Goal: Task Accomplishment & Management: Use online tool/utility

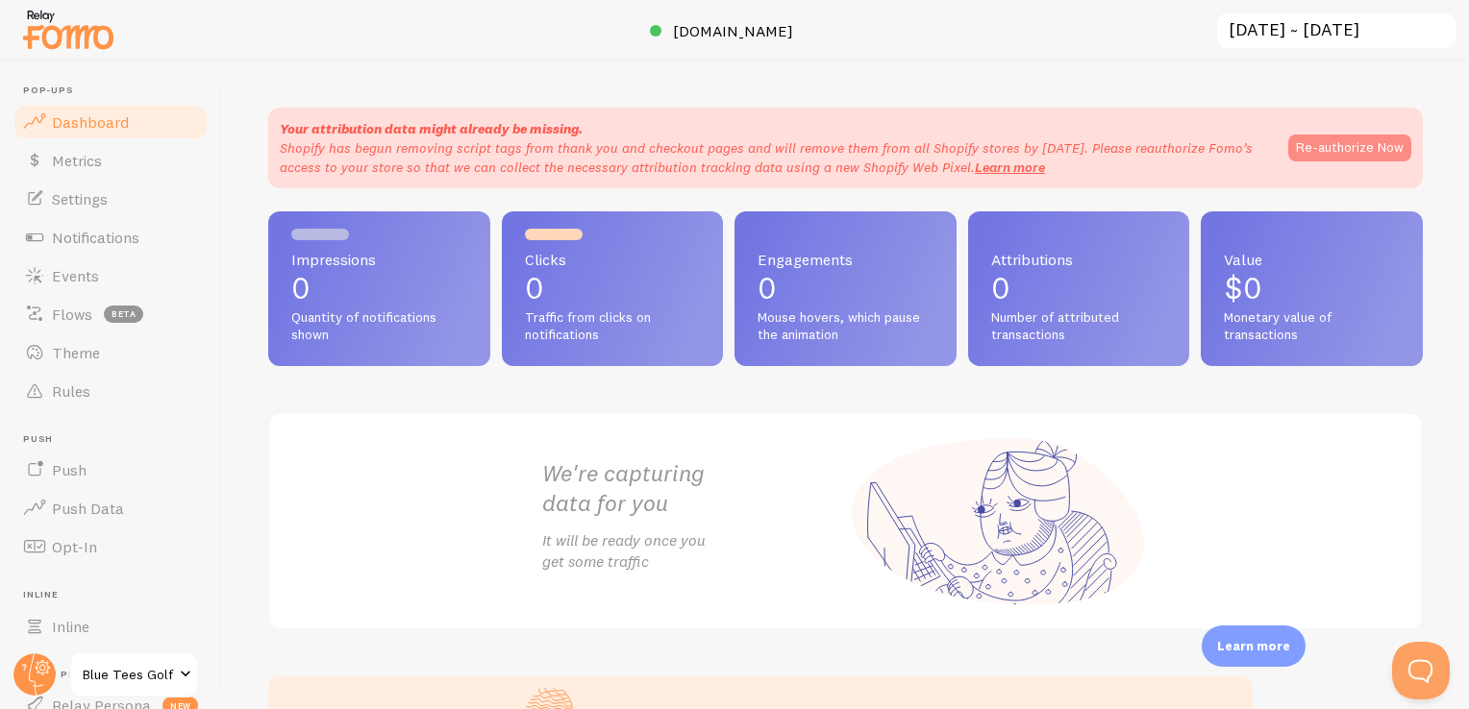
click at [1312, 140] on button "Re-authorize Now" at bounding box center [1349, 148] width 123 height 27
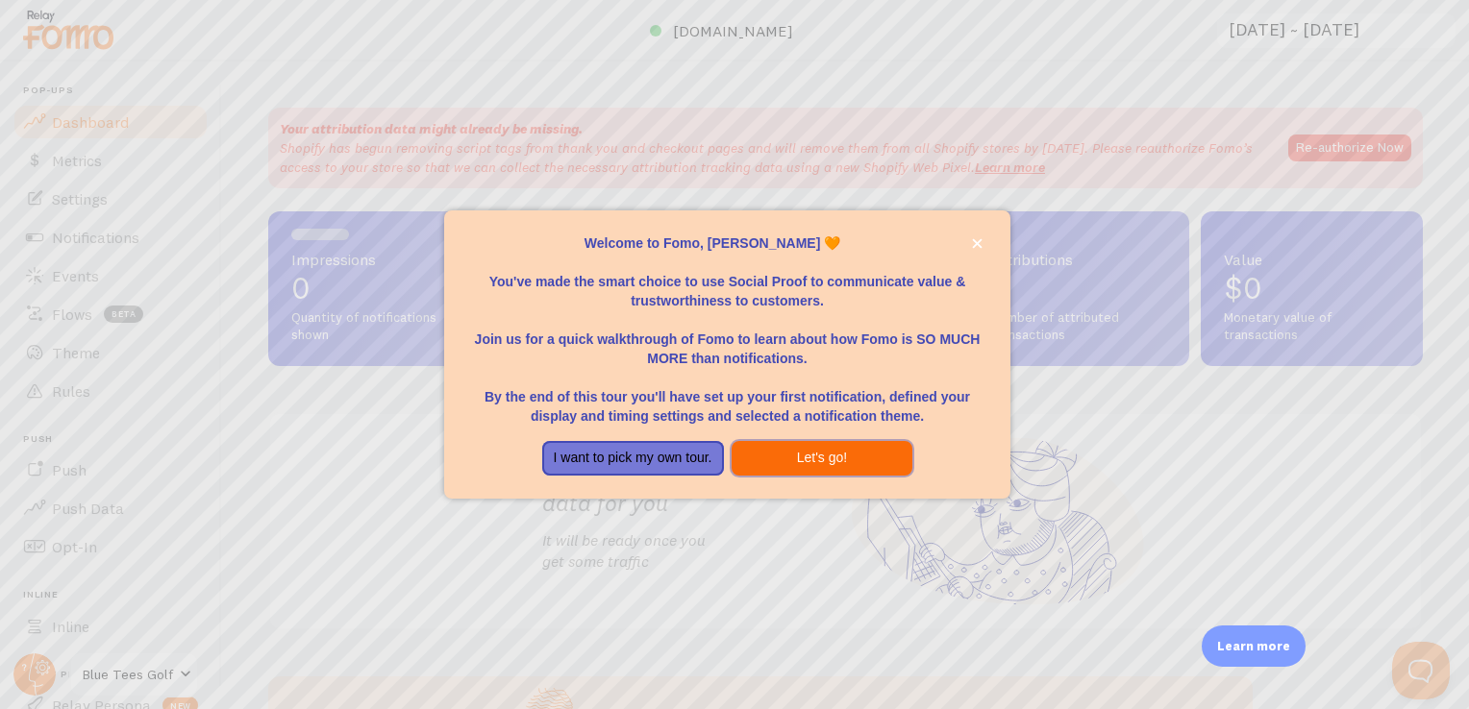
click at [758, 460] on button "Let's go!" at bounding box center [822, 458] width 182 height 35
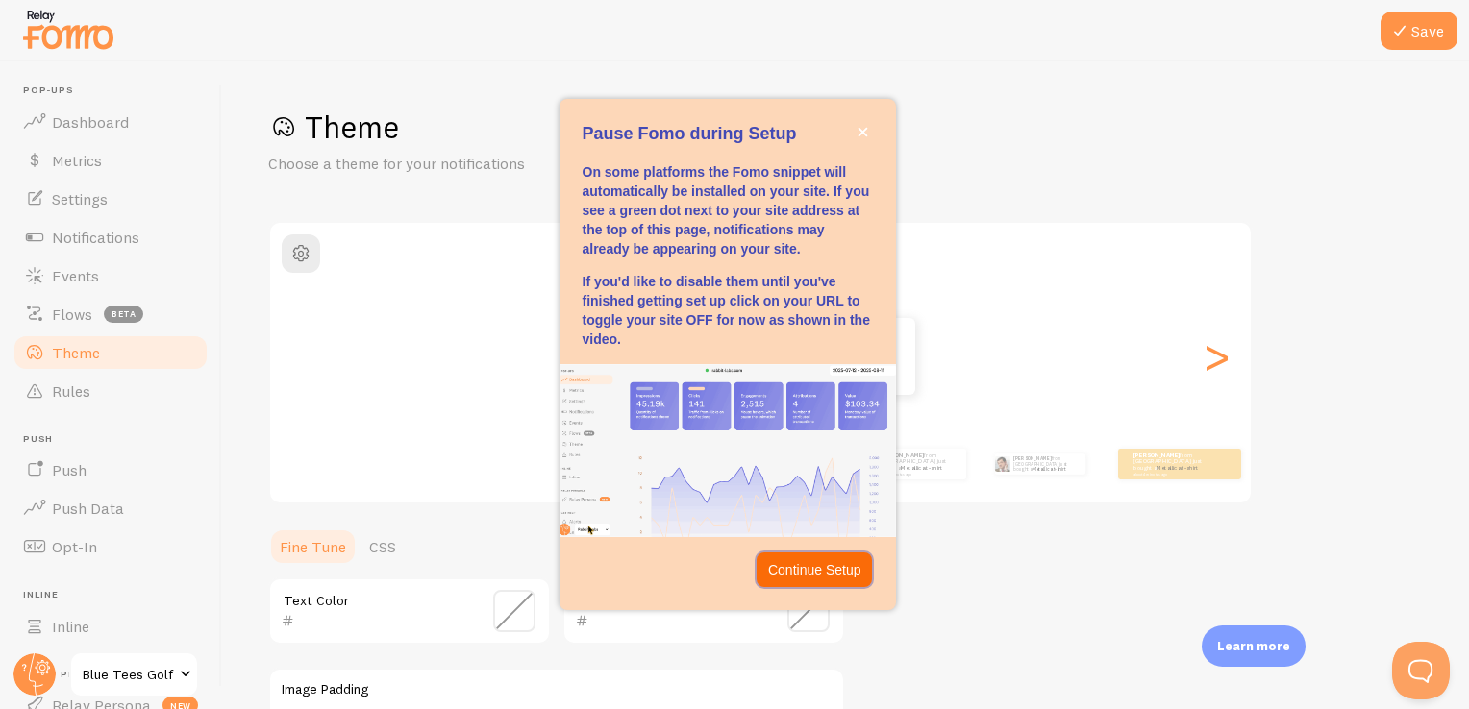
click at [830, 571] on p "Continue Setup" at bounding box center [814, 569] width 93 height 19
